Goal: Task Accomplishment & Management: Manage account settings

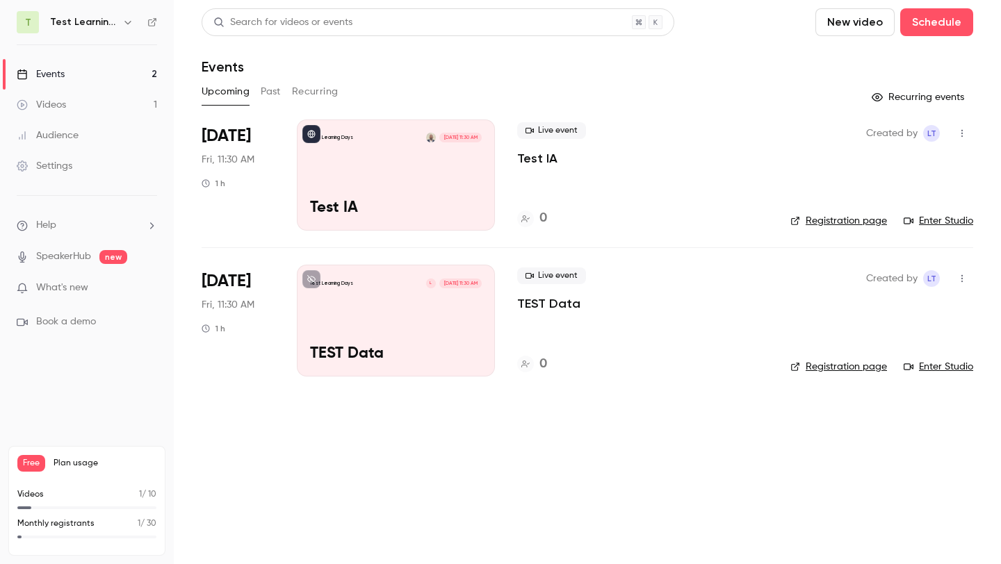
click at [79, 86] on link "Events 2" at bounding box center [87, 74] width 174 height 31
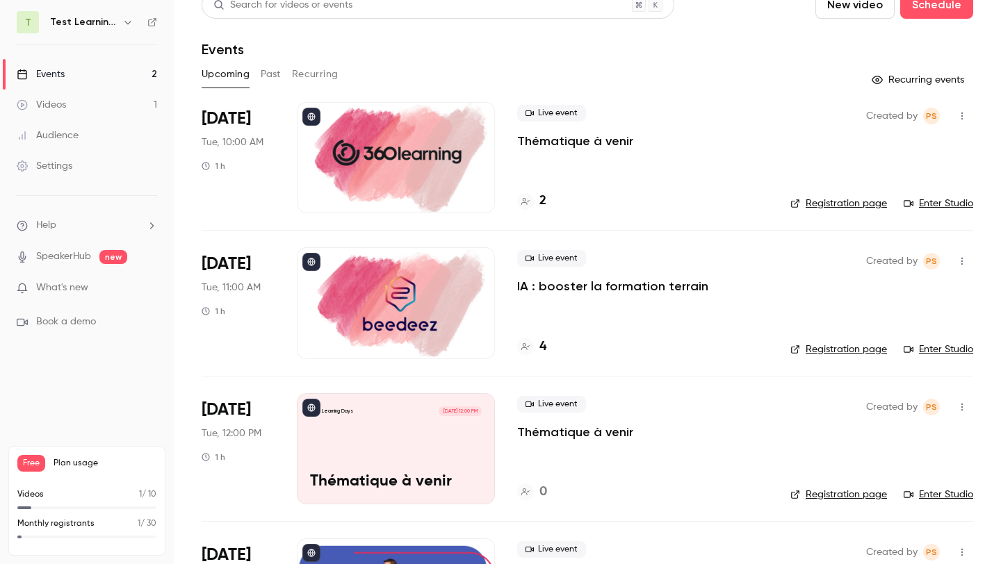
scroll to position [18, 0]
click at [411, 284] on div at bounding box center [396, 302] width 198 height 111
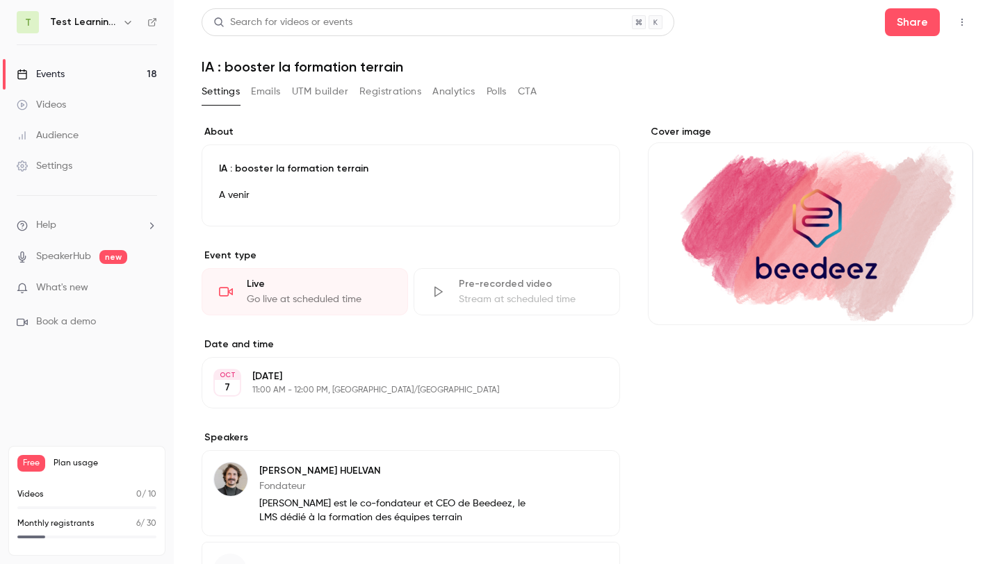
click at [856, 254] on div "Cover image" at bounding box center [810, 225] width 325 height 200
click at [0, 0] on input "Cover image" at bounding box center [0, 0] width 0 height 0
click at [815, 254] on div "Cover image" at bounding box center [810, 225] width 325 height 200
click at [0, 0] on input "Cover image" at bounding box center [0, 0] width 0 height 0
click at [948, 307] on button "Cover image" at bounding box center [948, 300] width 28 height 28
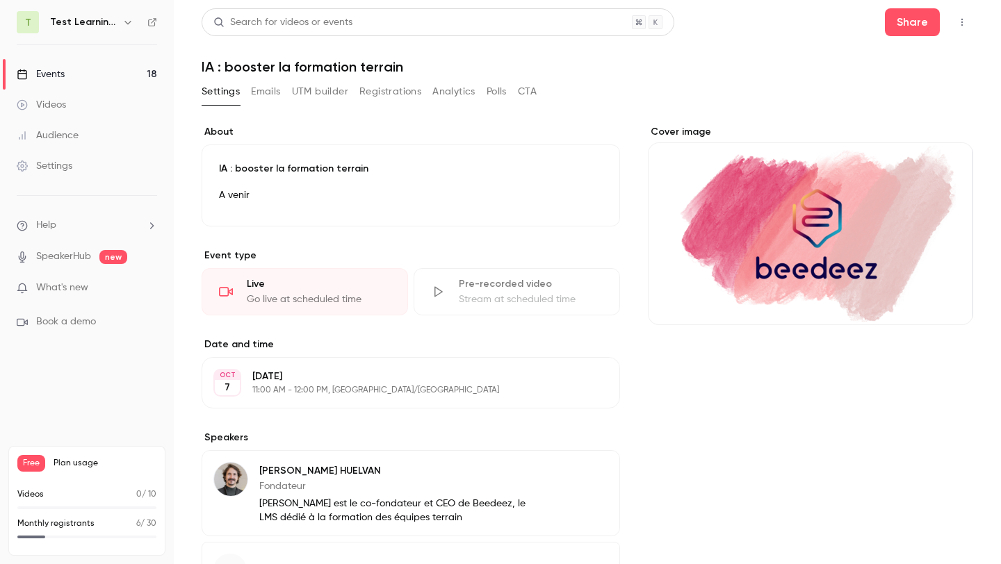
click at [764, 260] on div "Cover image" at bounding box center [810, 225] width 325 height 200
click at [0, 0] on input "Cover image" at bounding box center [0, 0] width 0 height 0
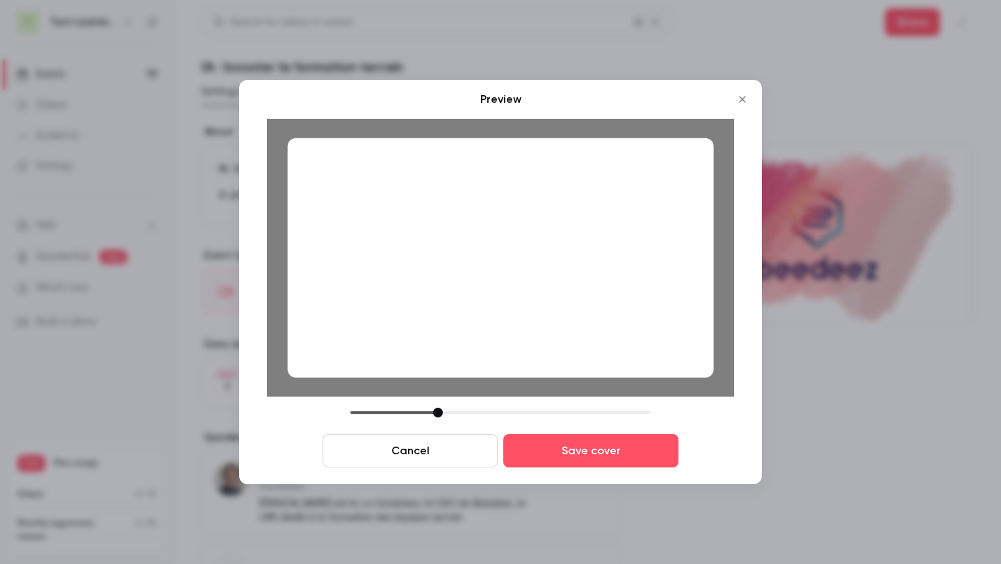
drag, startPoint x: 448, startPoint y: 409, endPoint x: 437, endPoint y: 409, distance: 11.8
click at [437, 409] on div at bounding box center [438, 413] width 10 height 10
click at [590, 456] on button "Save cover" at bounding box center [590, 450] width 175 height 33
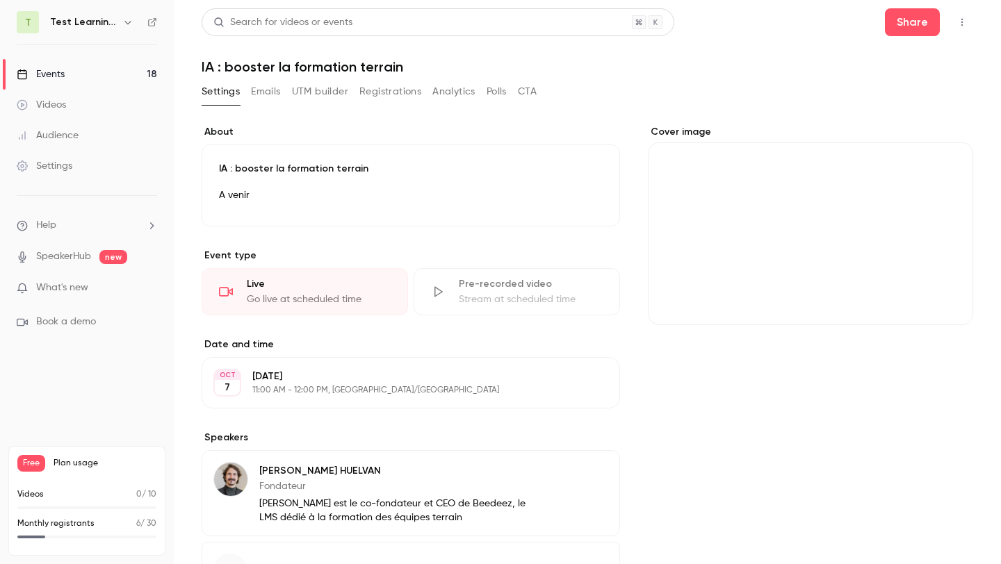
scroll to position [121, 0]
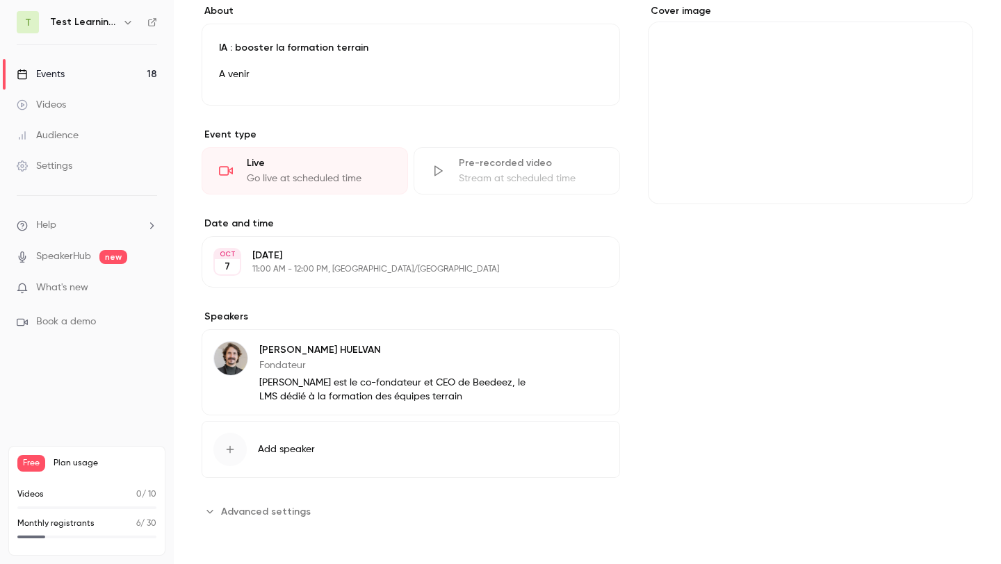
click at [115, 69] on link "Events 18" at bounding box center [87, 74] width 174 height 31
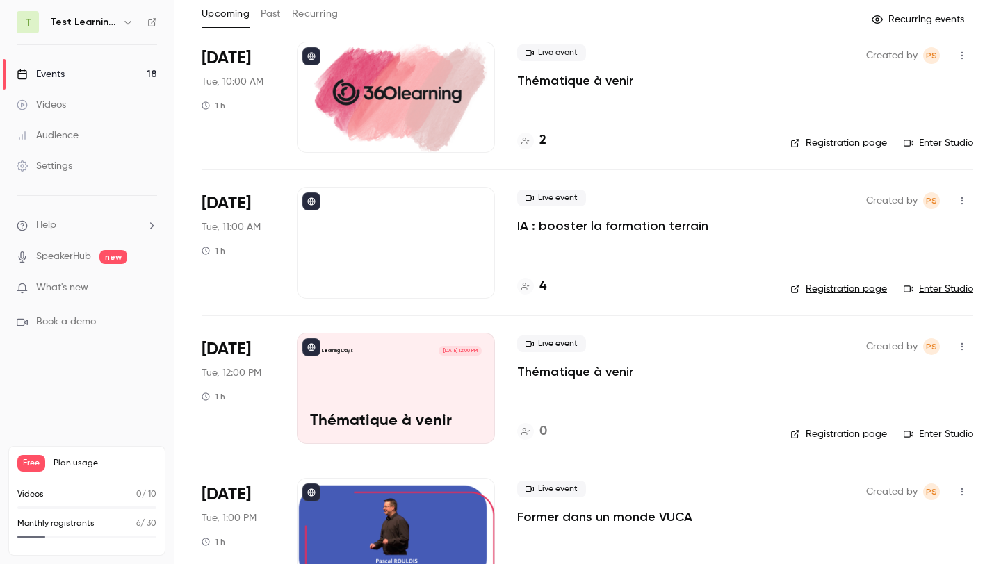
scroll to position [35, 0]
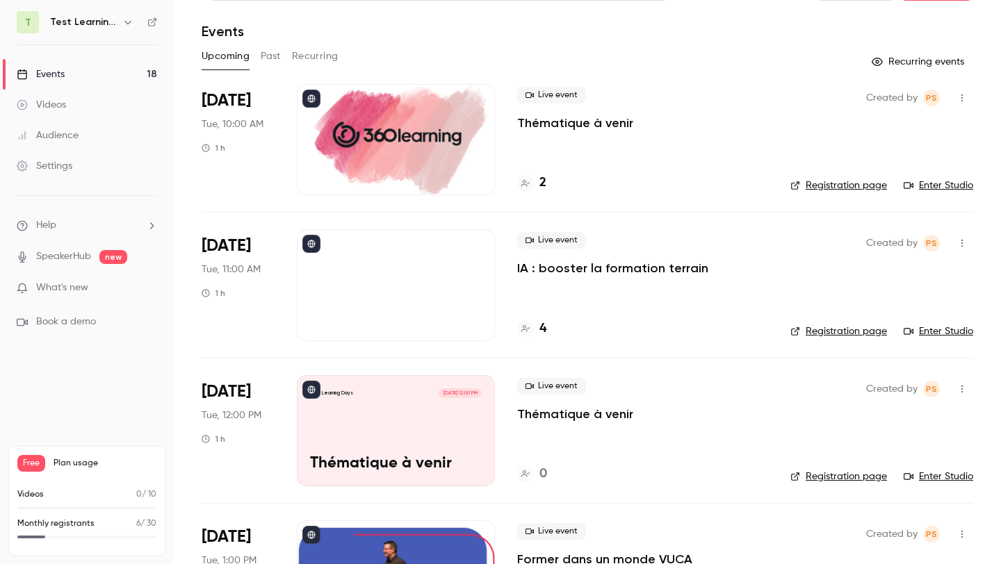
click at [331, 288] on div at bounding box center [396, 284] width 198 height 111
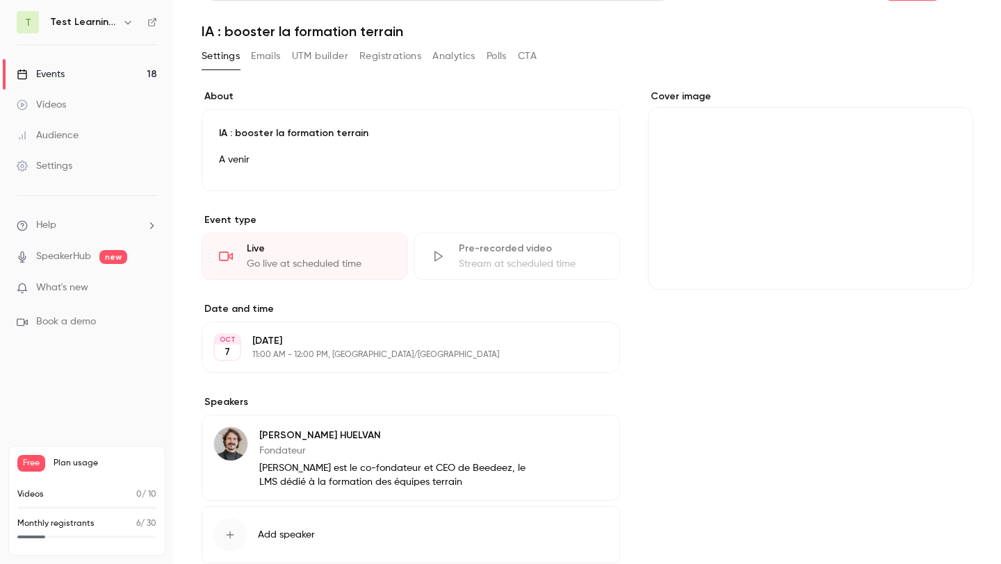
click at [805, 174] on div "Cover image" at bounding box center [810, 190] width 325 height 200
click at [0, 0] on input "Cover image" at bounding box center [0, 0] width 0 height 0
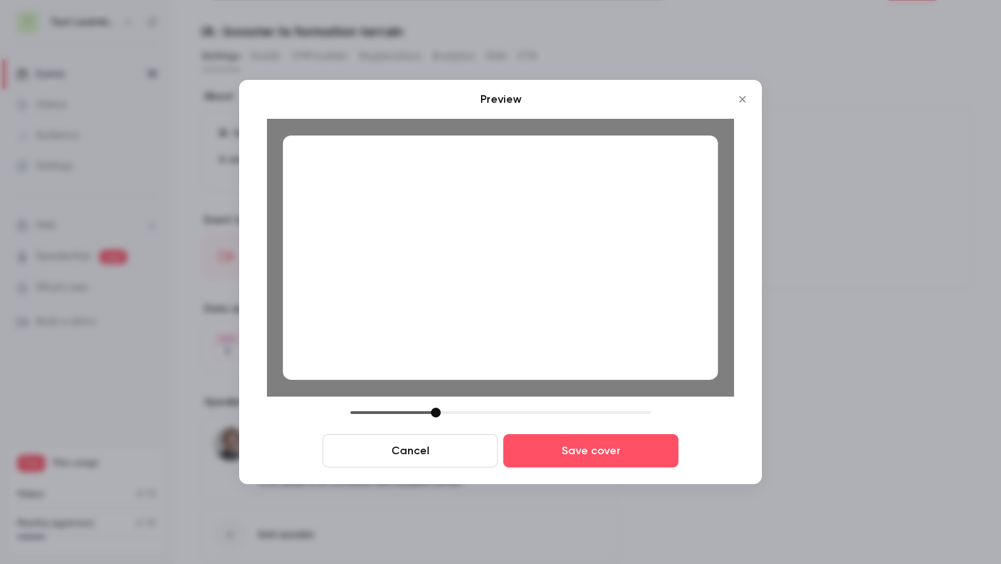
drag, startPoint x: 448, startPoint y: 411, endPoint x: 434, endPoint y: 413, distance: 14.1
click at [434, 413] on div at bounding box center [436, 413] width 10 height 10
click at [616, 455] on button "Save cover" at bounding box center [590, 450] width 175 height 33
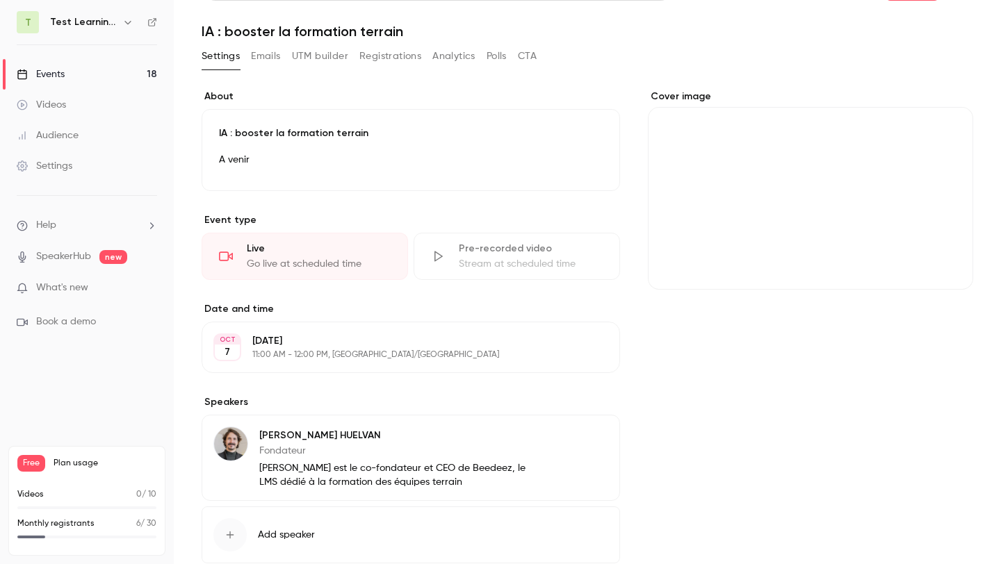
click at [40, 72] on div "Events" at bounding box center [41, 74] width 48 height 14
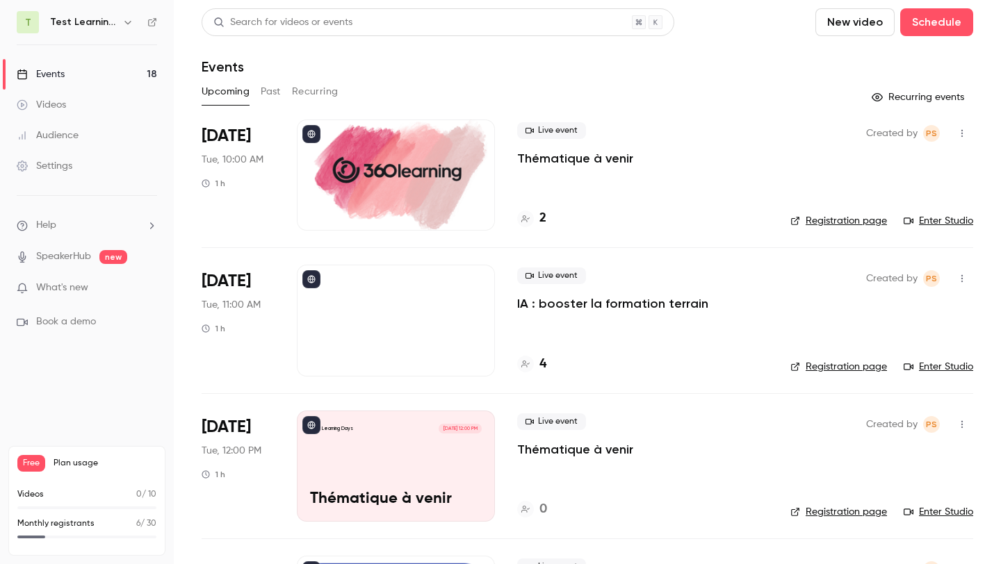
click at [411, 291] on div at bounding box center [396, 320] width 198 height 111
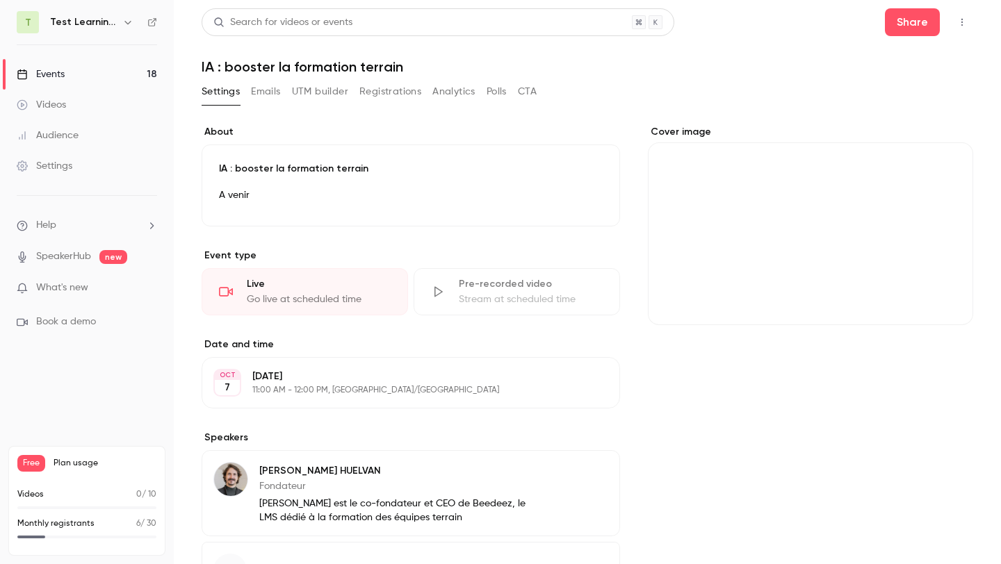
click at [744, 239] on div "Cover image" at bounding box center [810, 225] width 325 height 200
click at [0, 0] on input "Cover image" at bounding box center [0, 0] width 0 height 0
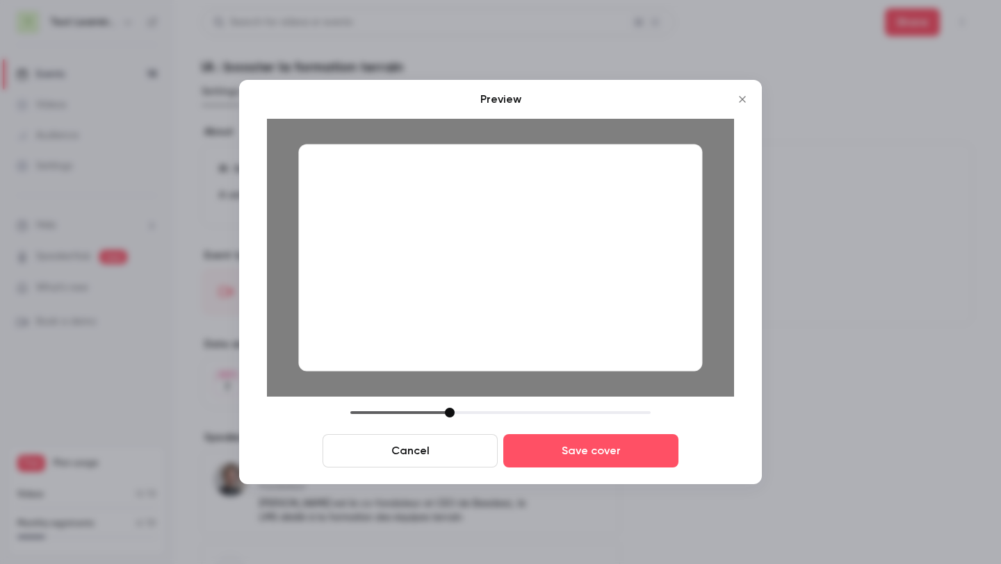
click at [447, 420] on div "Cancel Save cover" at bounding box center [500, 438] width 467 height 60
drag, startPoint x: 448, startPoint y: 416, endPoint x: 432, endPoint y: 417, distance: 16.7
click at [432, 417] on div at bounding box center [434, 413] width 10 height 10
drag, startPoint x: 512, startPoint y: 254, endPoint x: 503, endPoint y: 244, distance: 13.8
click at [503, 244] on div at bounding box center [500, 258] width 404 height 227
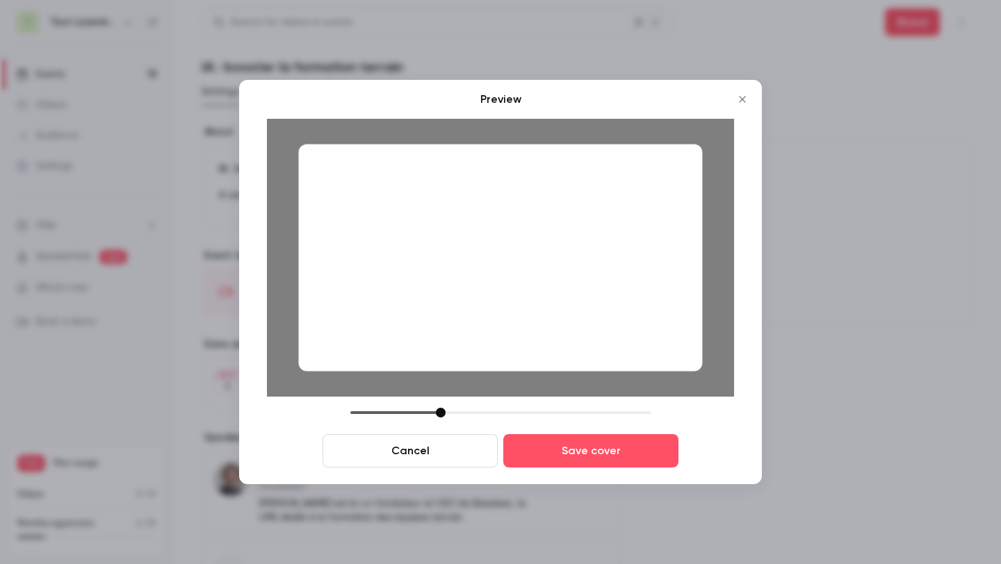
drag, startPoint x: 433, startPoint y: 411, endPoint x: 441, endPoint y: 411, distance: 8.4
click at [441, 411] on div at bounding box center [441, 413] width 10 height 10
click at [577, 453] on button "Save cover" at bounding box center [590, 450] width 175 height 33
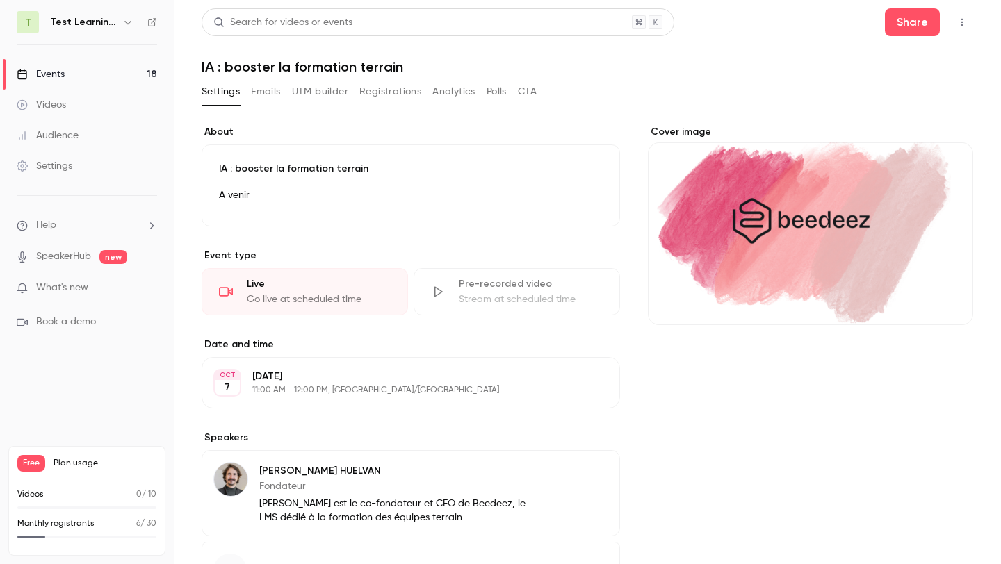
click at [92, 78] on link "Events 18" at bounding box center [87, 74] width 174 height 31
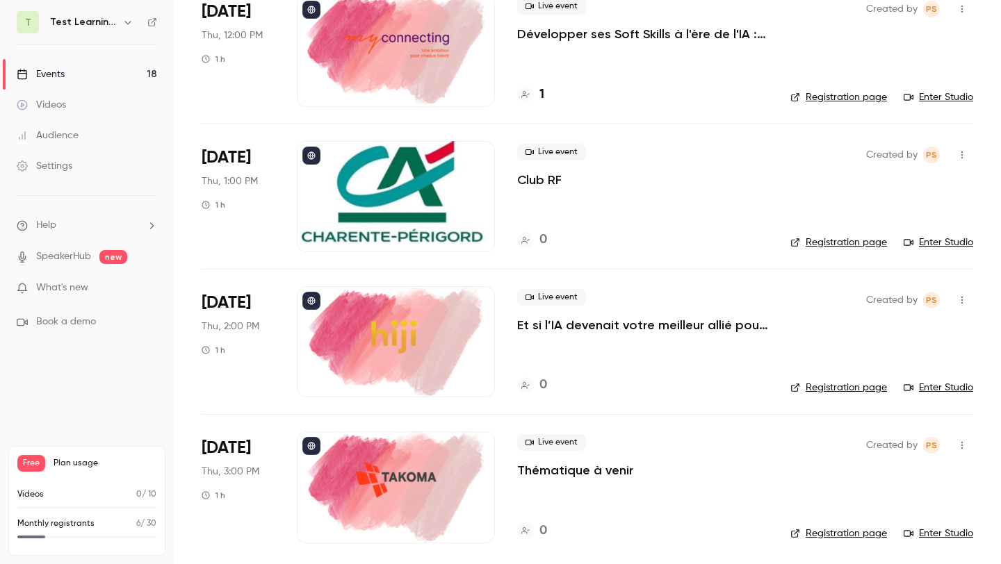
scroll to position [2165, 0]
